Goal: Task Accomplishment & Management: Use online tool/utility

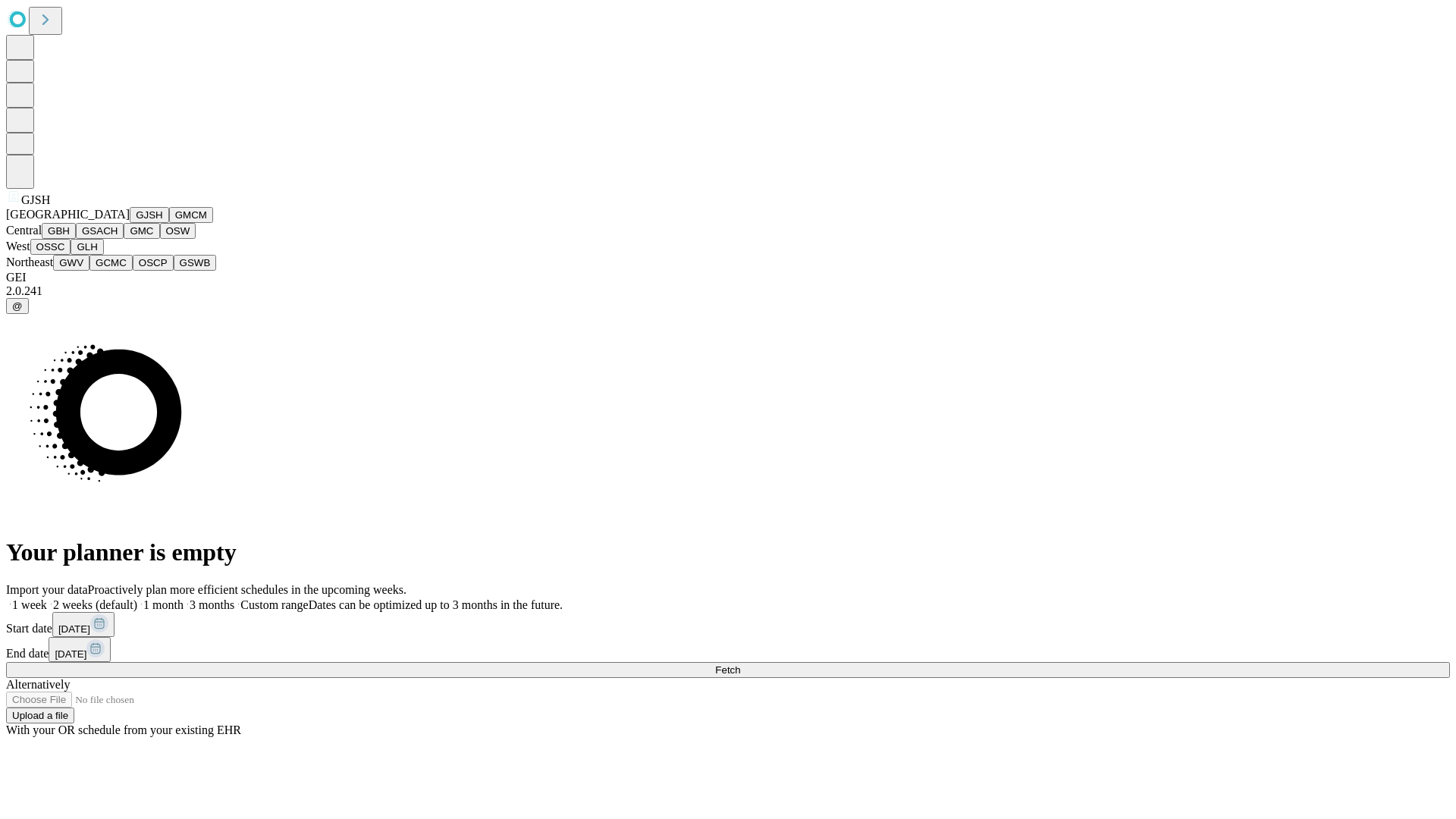
click at [130, 223] on button "GJSH" at bounding box center [149, 215] width 39 height 16
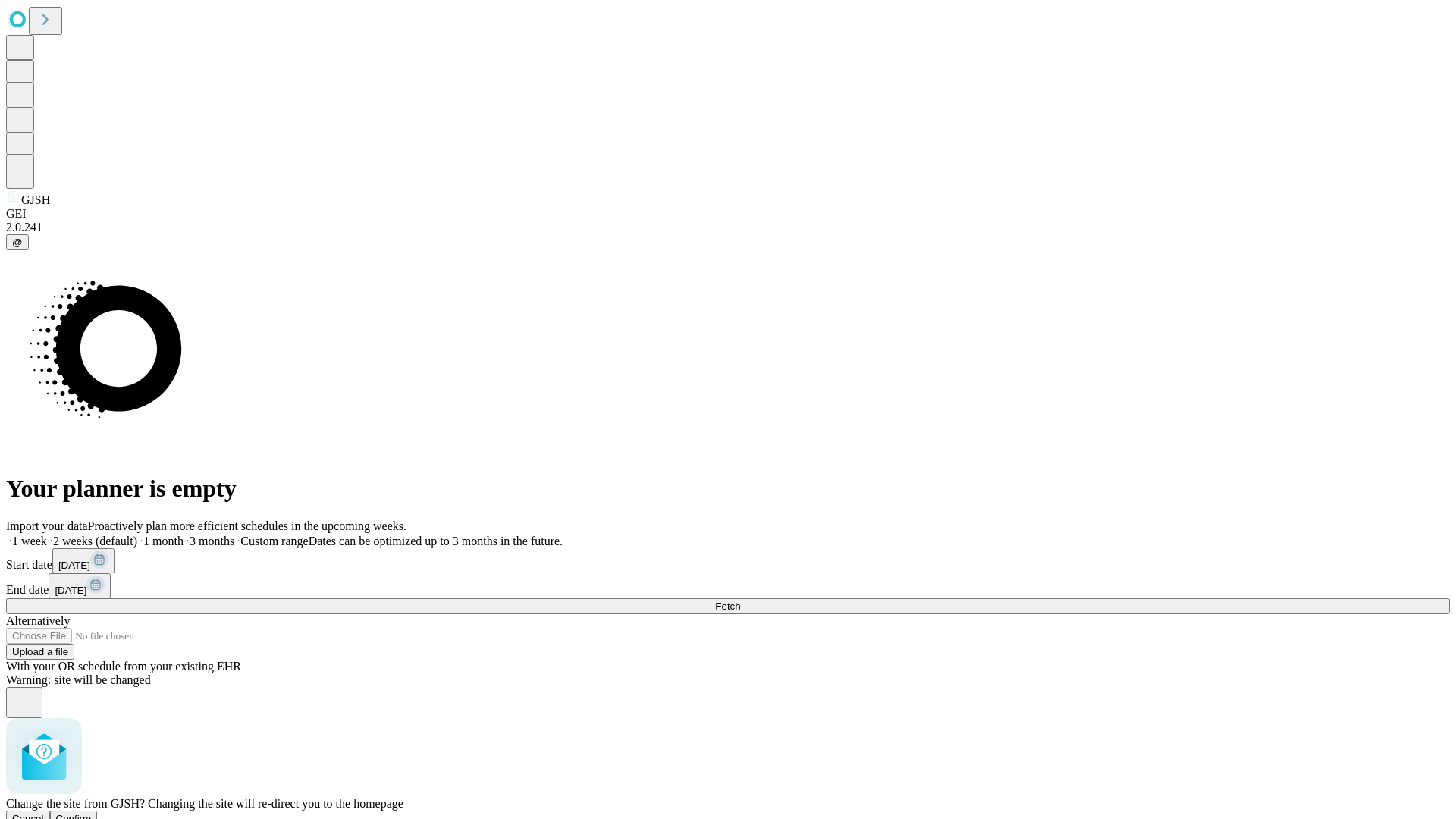
click at [92, 813] on span "Confirm" at bounding box center [74, 818] width 35 height 11
click at [184, 534] on label "1 month" at bounding box center [160, 541] width 46 height 13
click at [740, 600] on span "Fetch" at bounding box center [728, 606] width 25 height 11
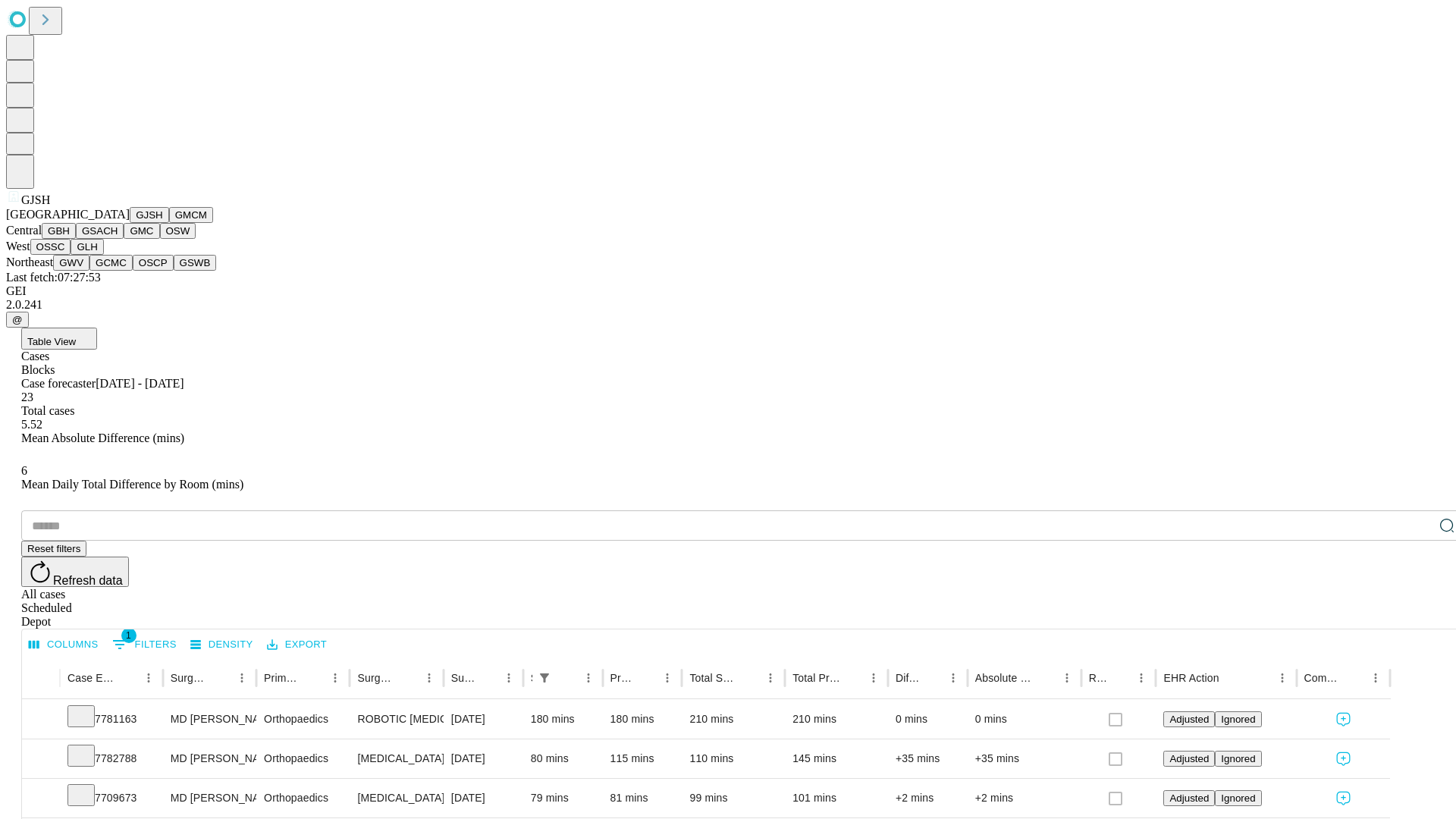
click at [169, 223] on button "GMCM" at bounding box center [191, 215] width 44 height 16
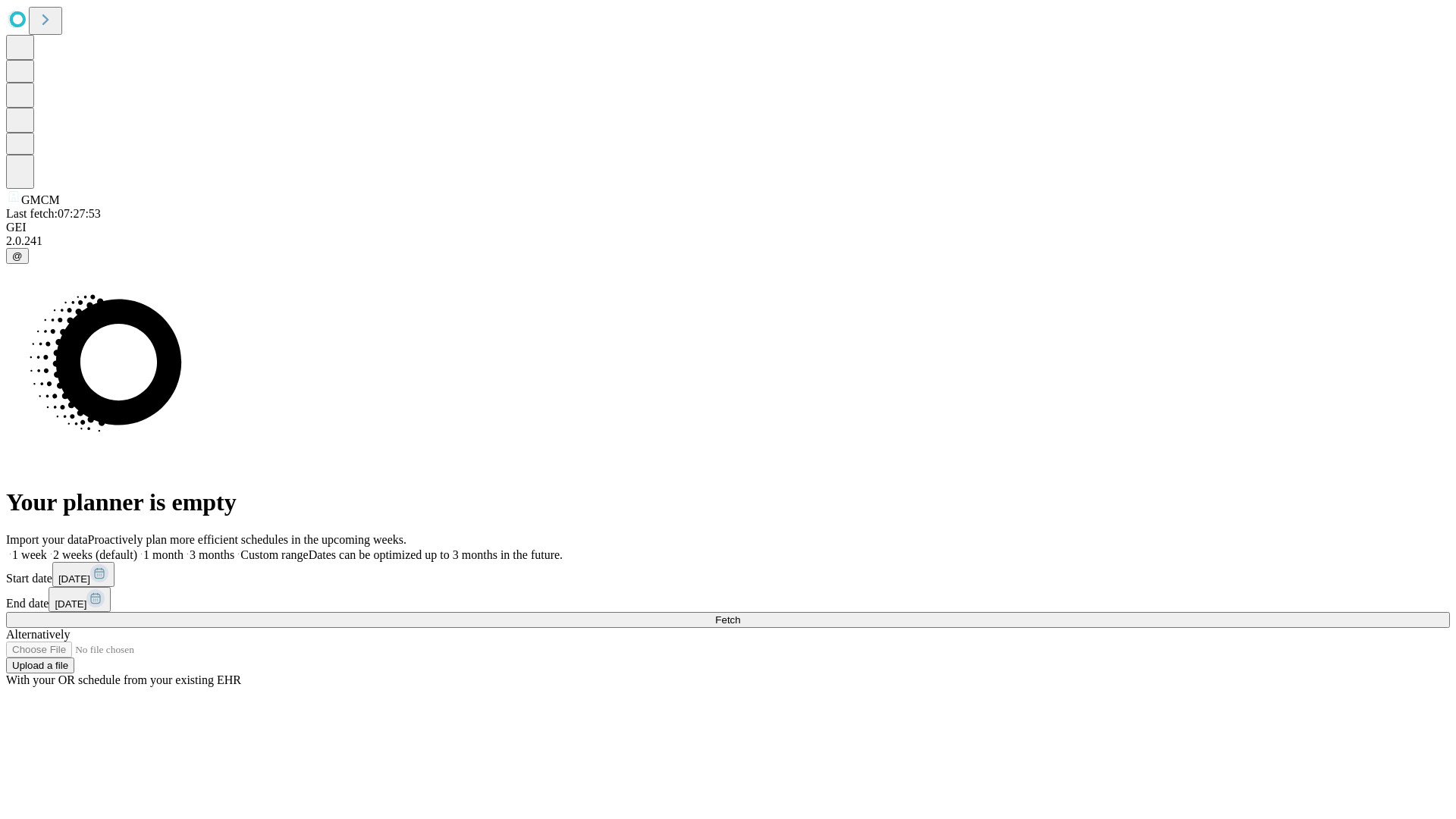
click at [184, 548] on label "1 month" at bounding box center [160, 555] width 46 height 13
click at [740, 614] on span "Fetch" at bounding box center [728, 620] width 25 height 11
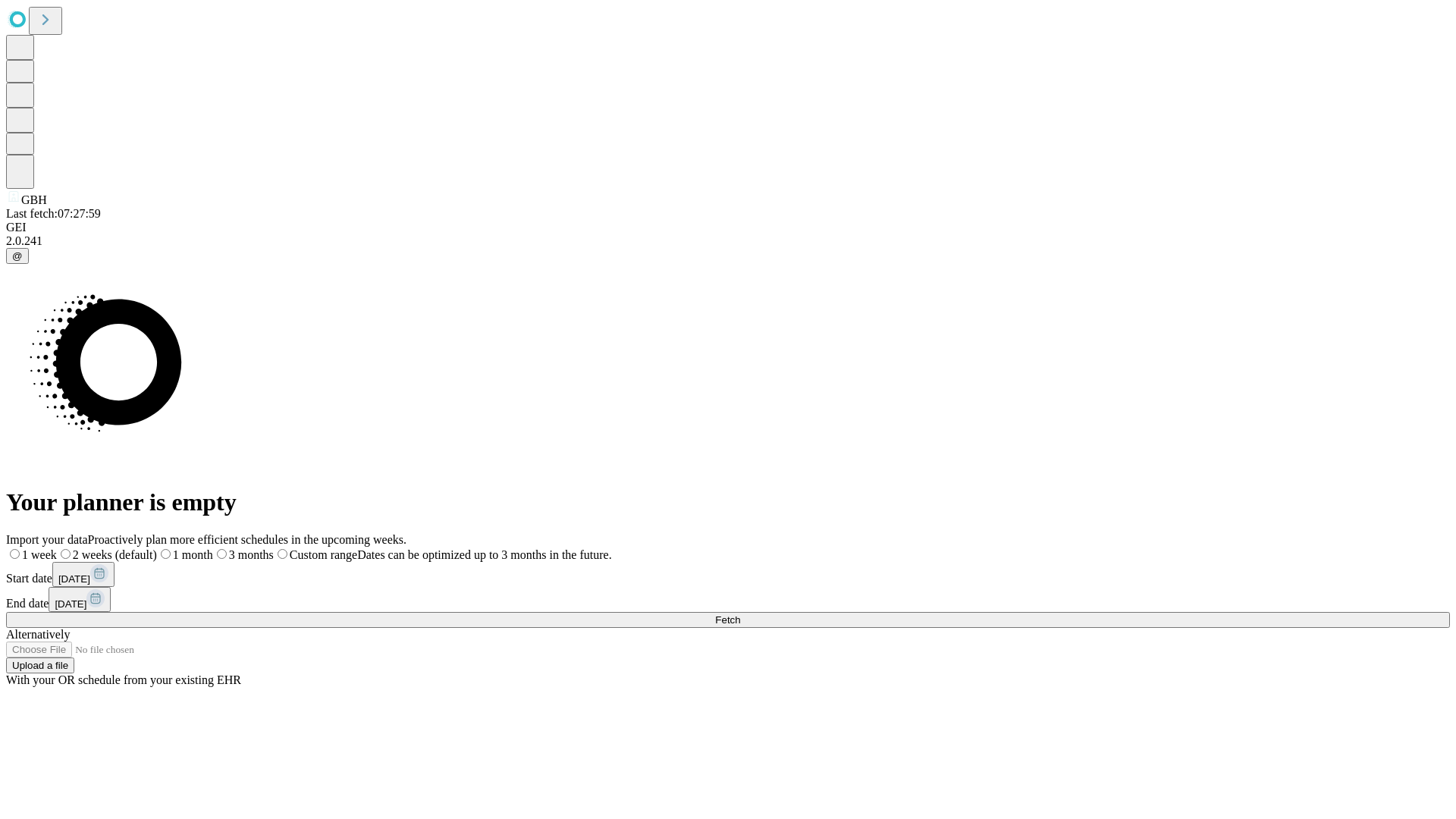
click at [213, 548] on label "1 month" at bounding box center [185, 555] width 57 height 13
click at [740, 614] on span "Fetch" at bounding box center [728, 620] width 25 height 11
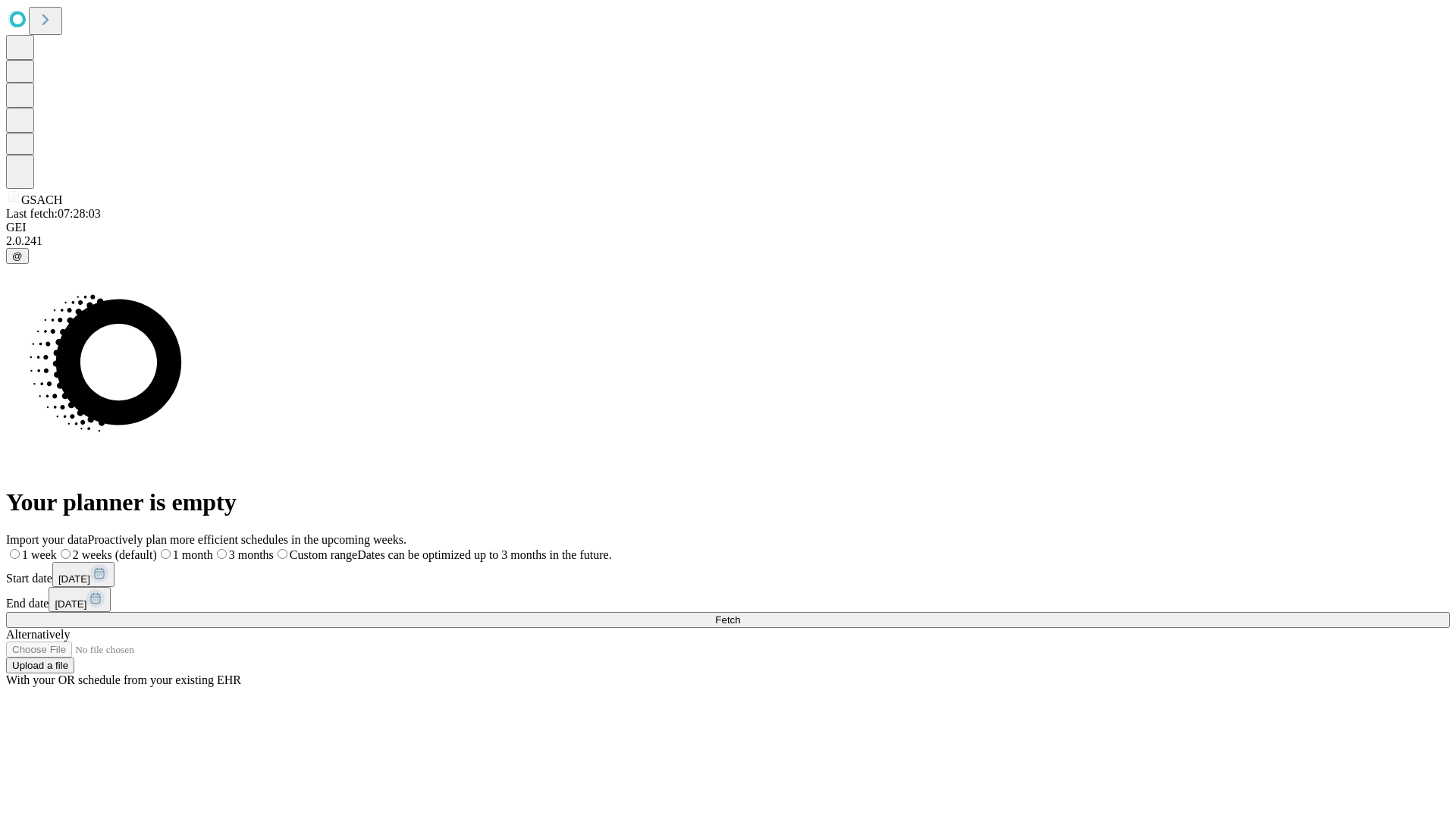
click at [213, 548] on label "1 month" at bounding box center [185, 555] width 57 height 13
click at [740, 614] on span "Fetch" at bounding box center [728, 620] width 25 height 11
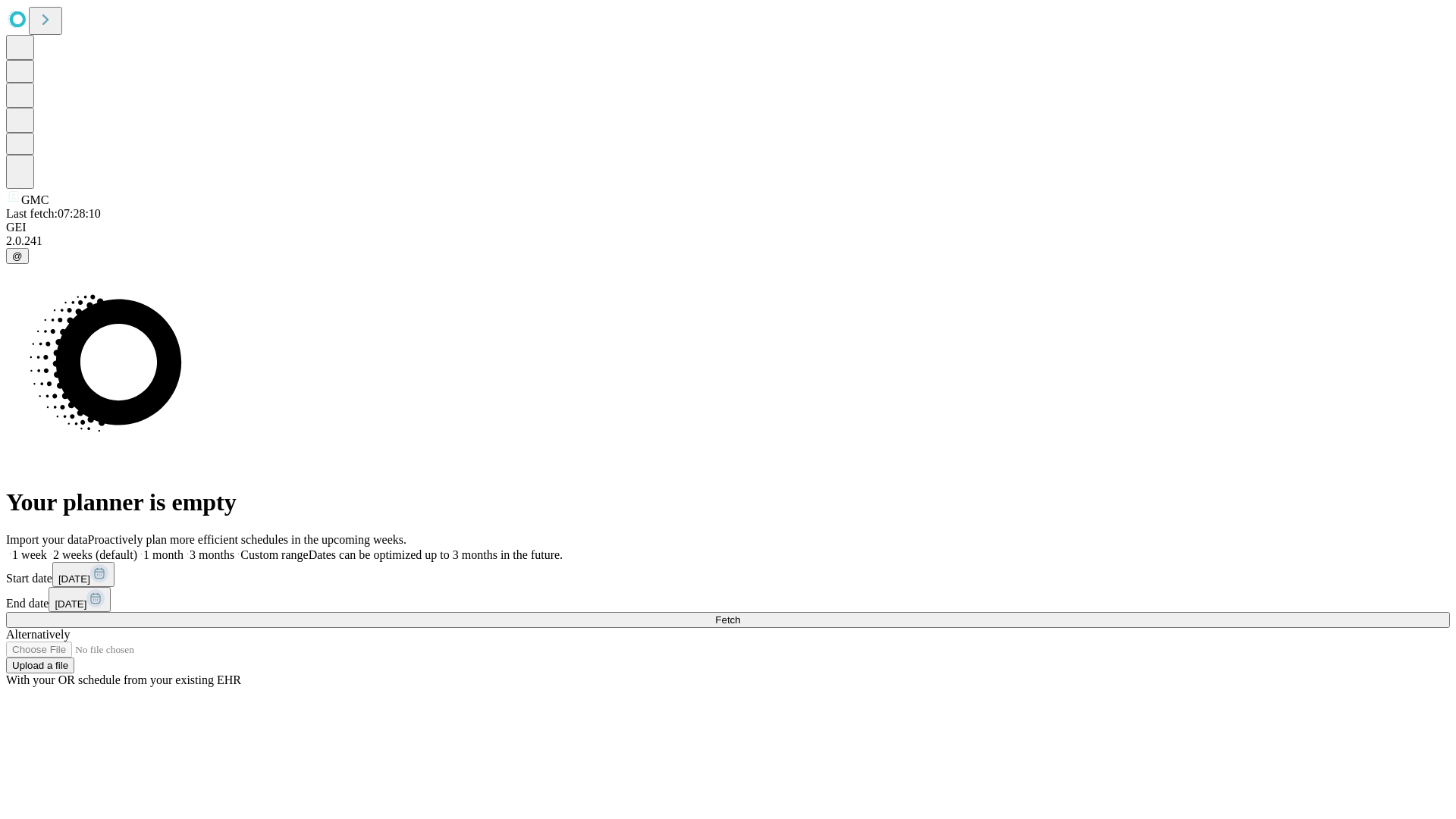
click at [184, 548] on label "1 month" at bounding box center [160, 555] width 46 height 13
click at [740, 614] on span "Fetch" at bounding box center [728, 620] width 25 height 11
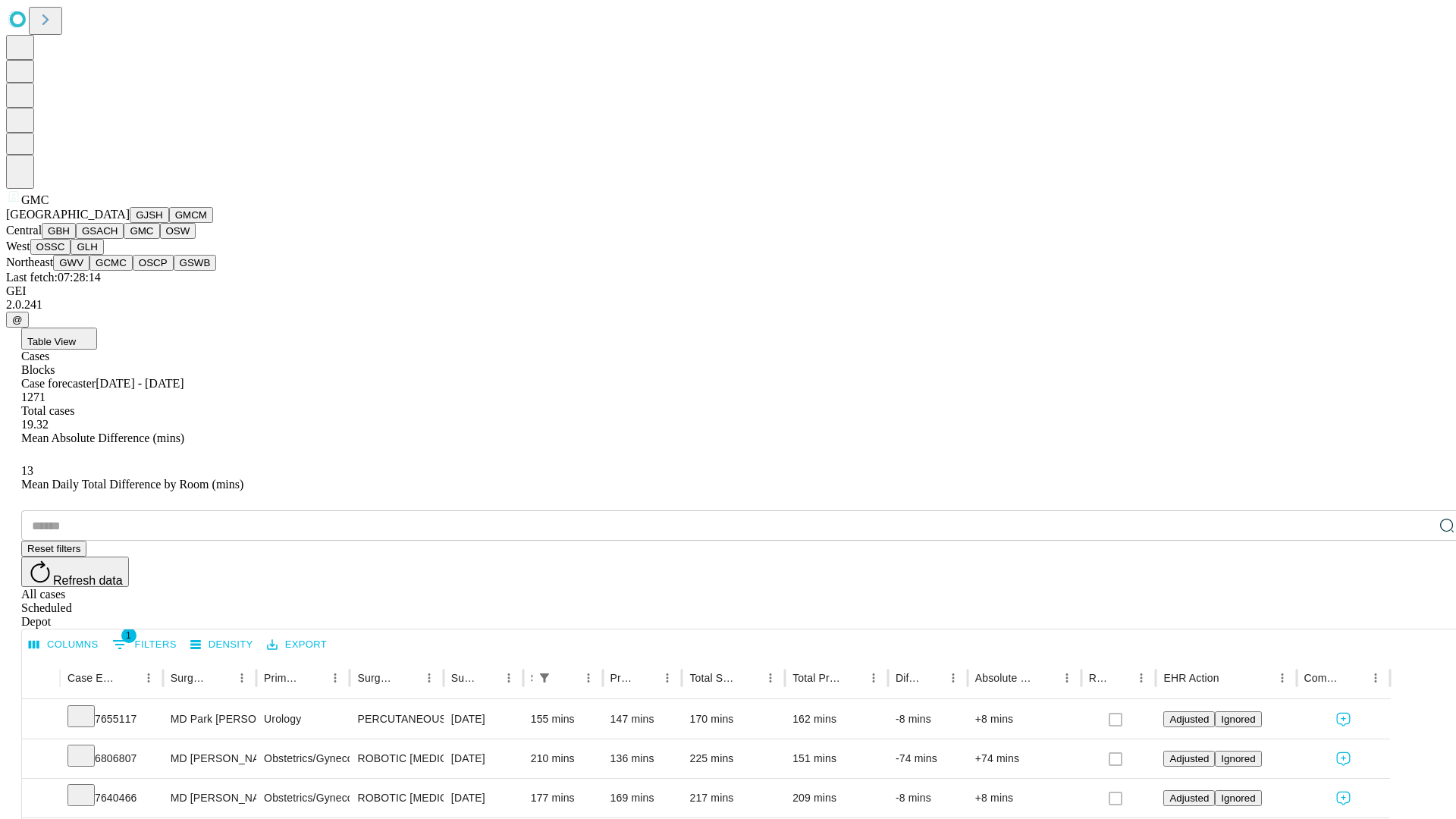
click at [160, 238] on button "OSW" at bounding box center [178, 231] width 36 height 16
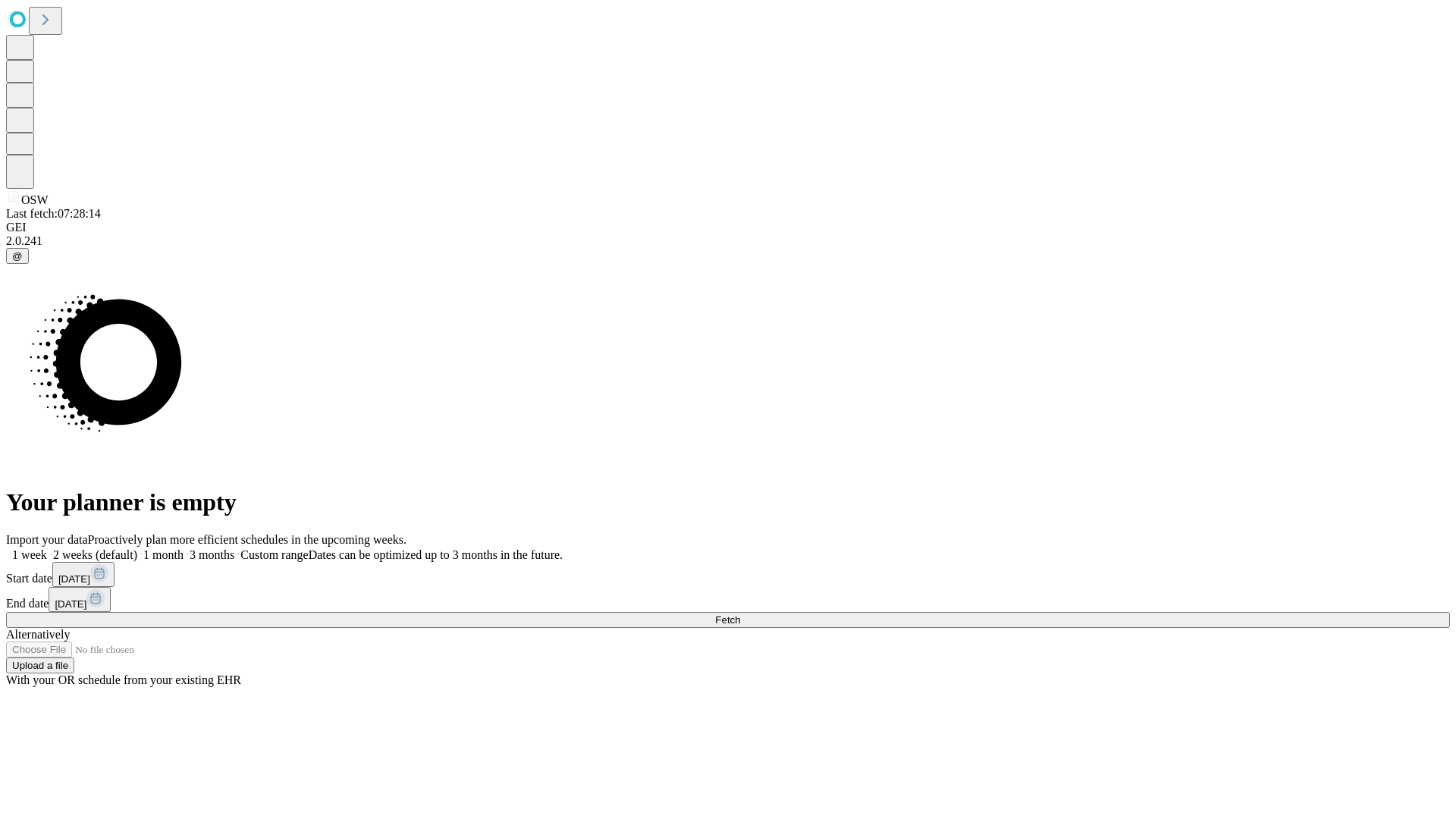
click at [184, 548] on label "1 month" at bounding box center [160, 555] width 46 height 13
click at [740, 614] on span "Fetch" at bounding box center [728, 620] width 25 height 11
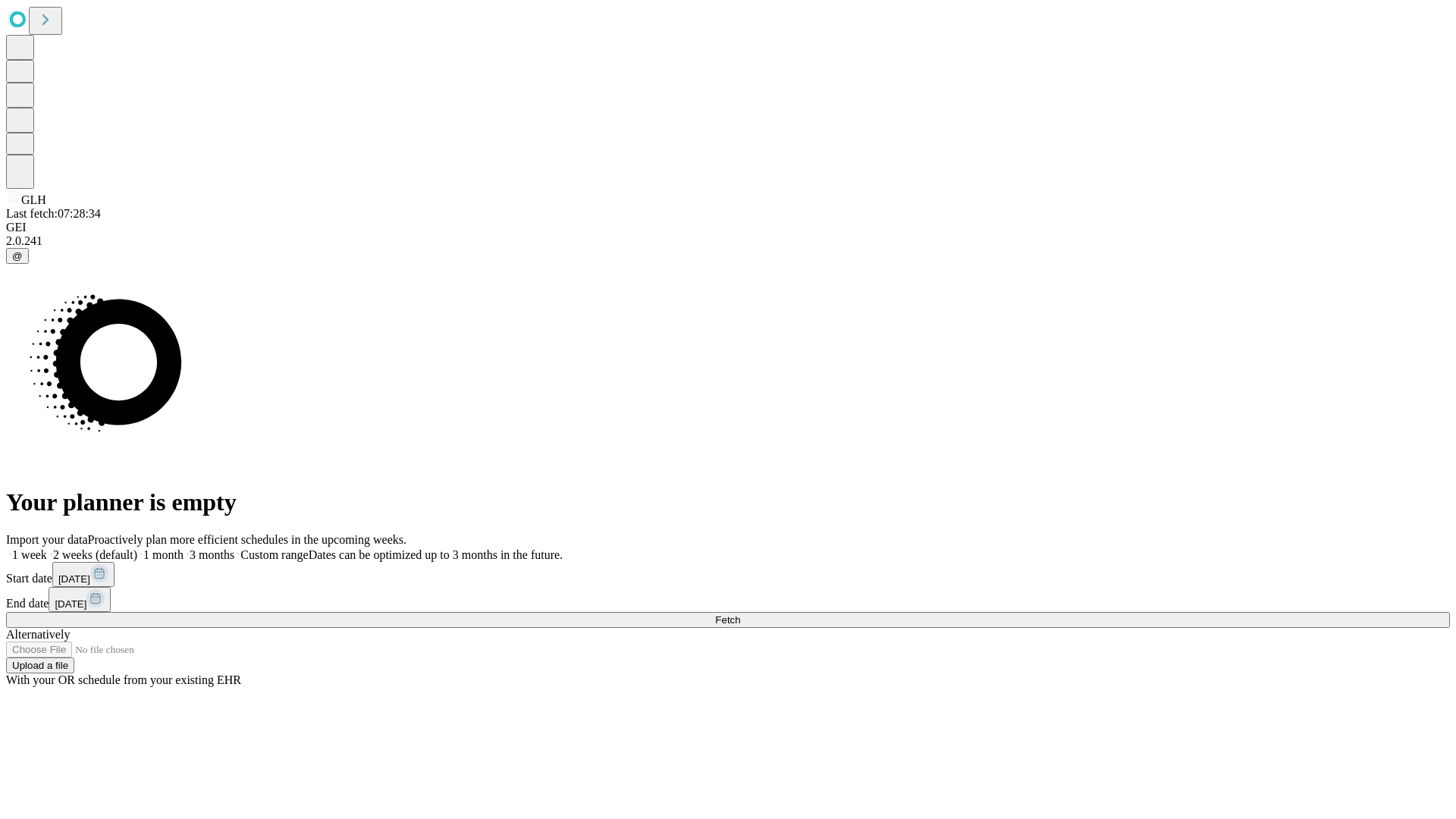
click at [740, 614] on span "Fetch" at bounding box center [728, 620] width 25 height 11
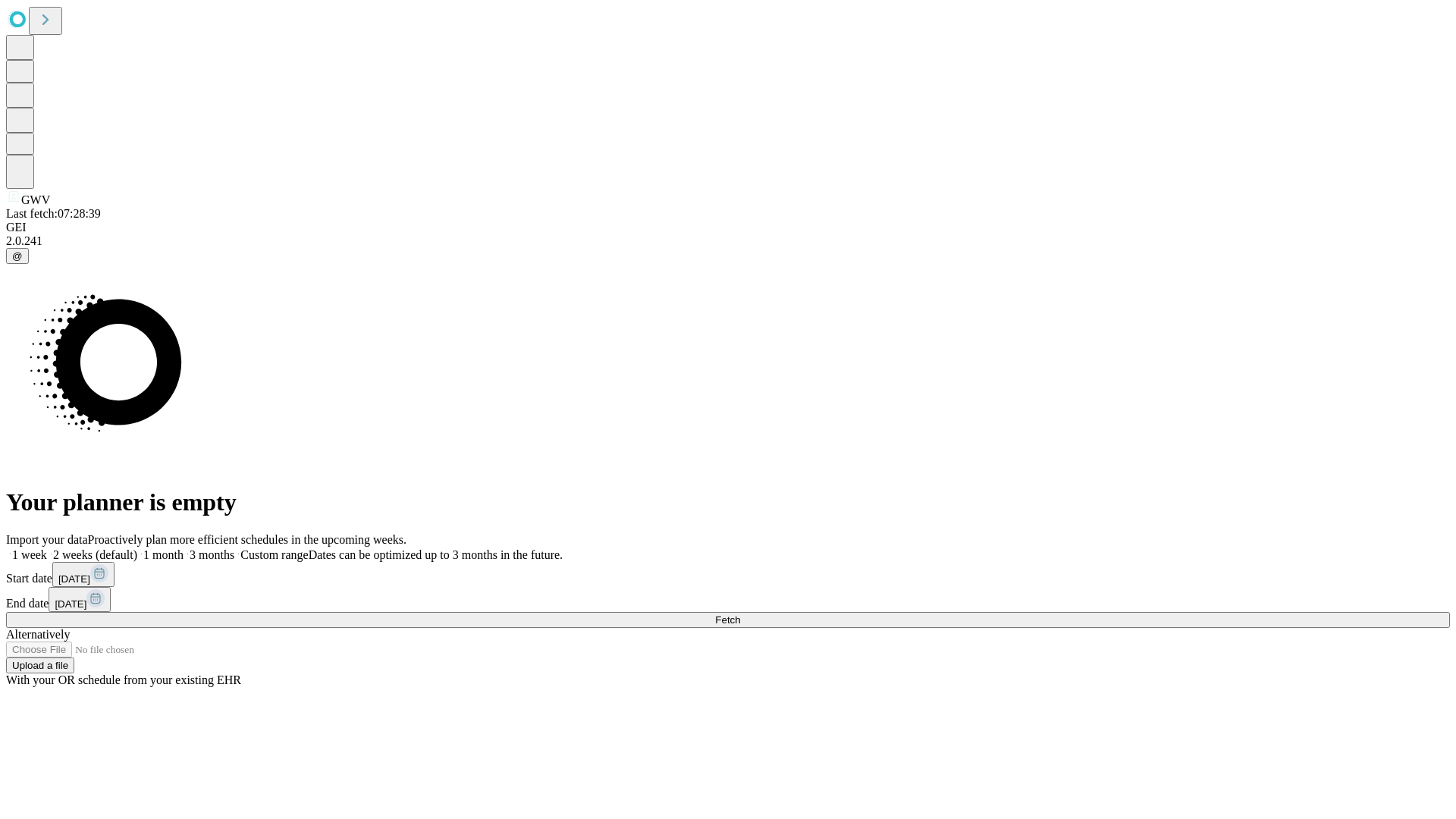
click at [184, 548] on label "1 month" at bounding box center [160, 555] width 46 height 13
click at [740, 614] on span "Fetch" at bounding box center [728, 620] width 25 height 11
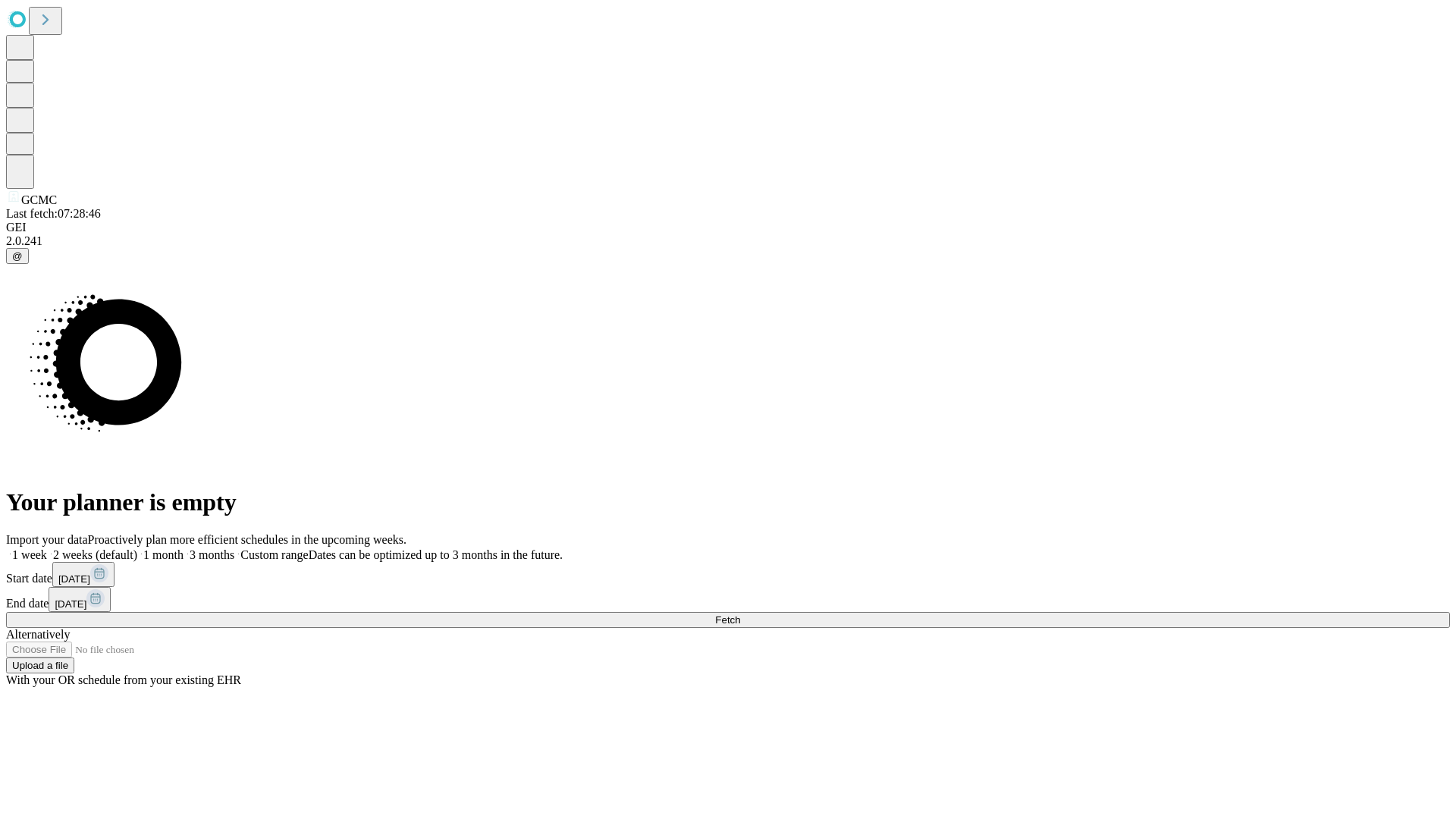
click at [184, 548] on label "1 month" at bounding box center [160, 555] width 46 height 13
click at [740, 614] on span "Fetch" at bounding box center [728, 620] width 25 height 11
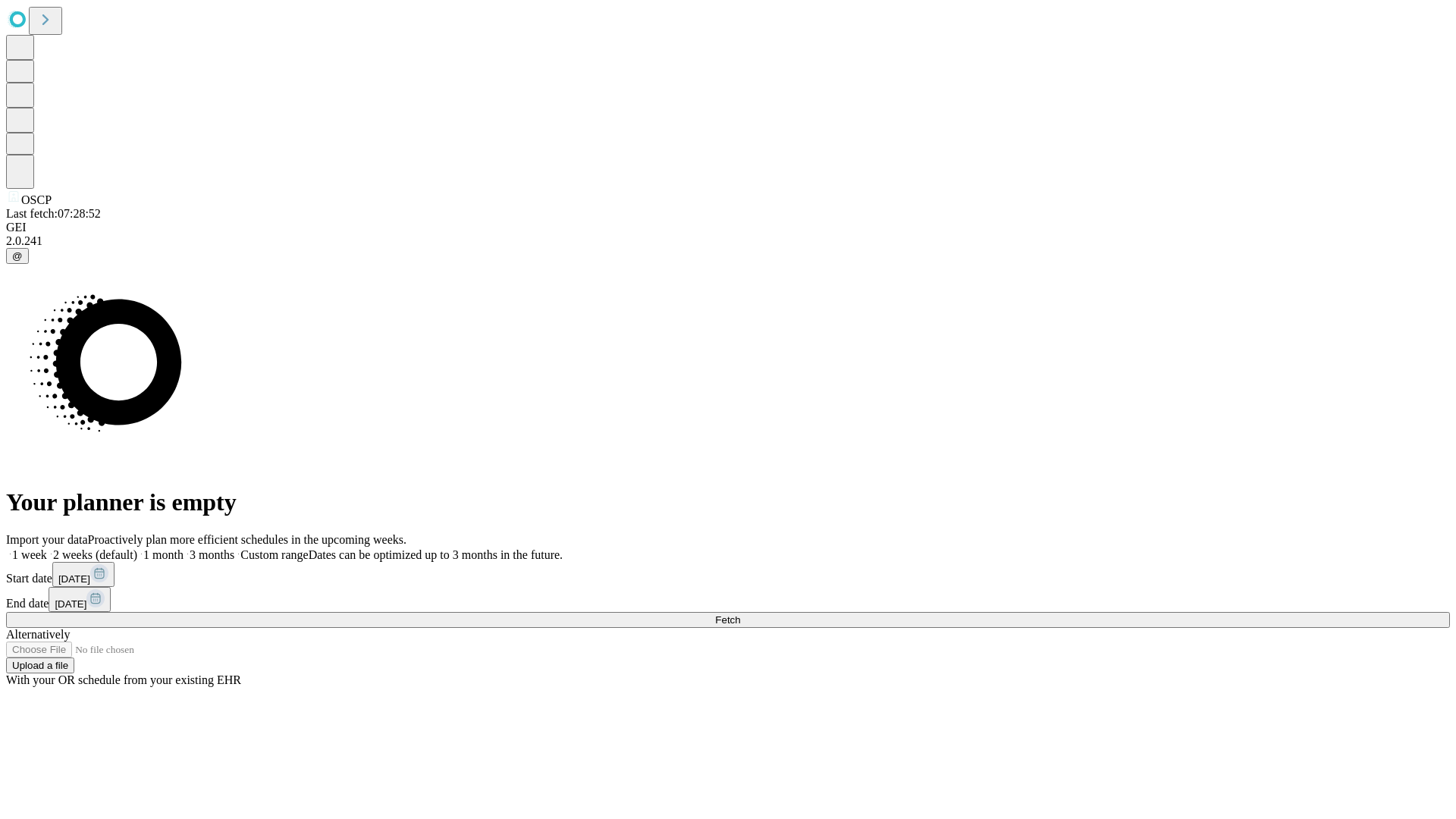
click at [184, 548] on label "1 month" at bounding box center [160, 555] width 46 height 13
click at [740, 614] on span "Fetch" at bounding box center [728, 620] width 25 height 11
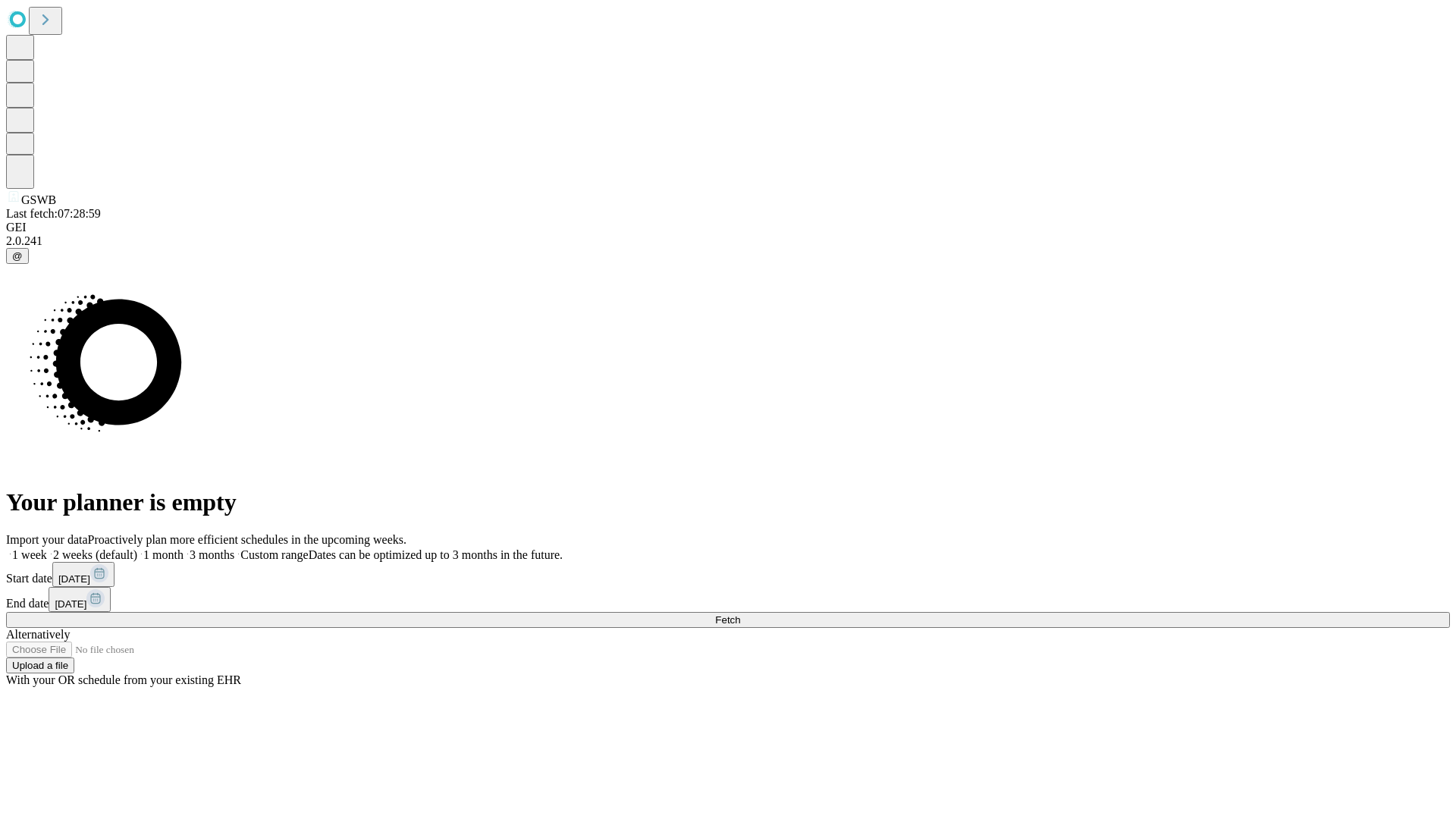
click at [184, 548] on label "1 month" at bounding box center [160, 555] width 46 height 13
click at [740, 614] on span "Fetch" at bounding box center [728, 620] width 25 height 11
